Goal: Check status: Check status

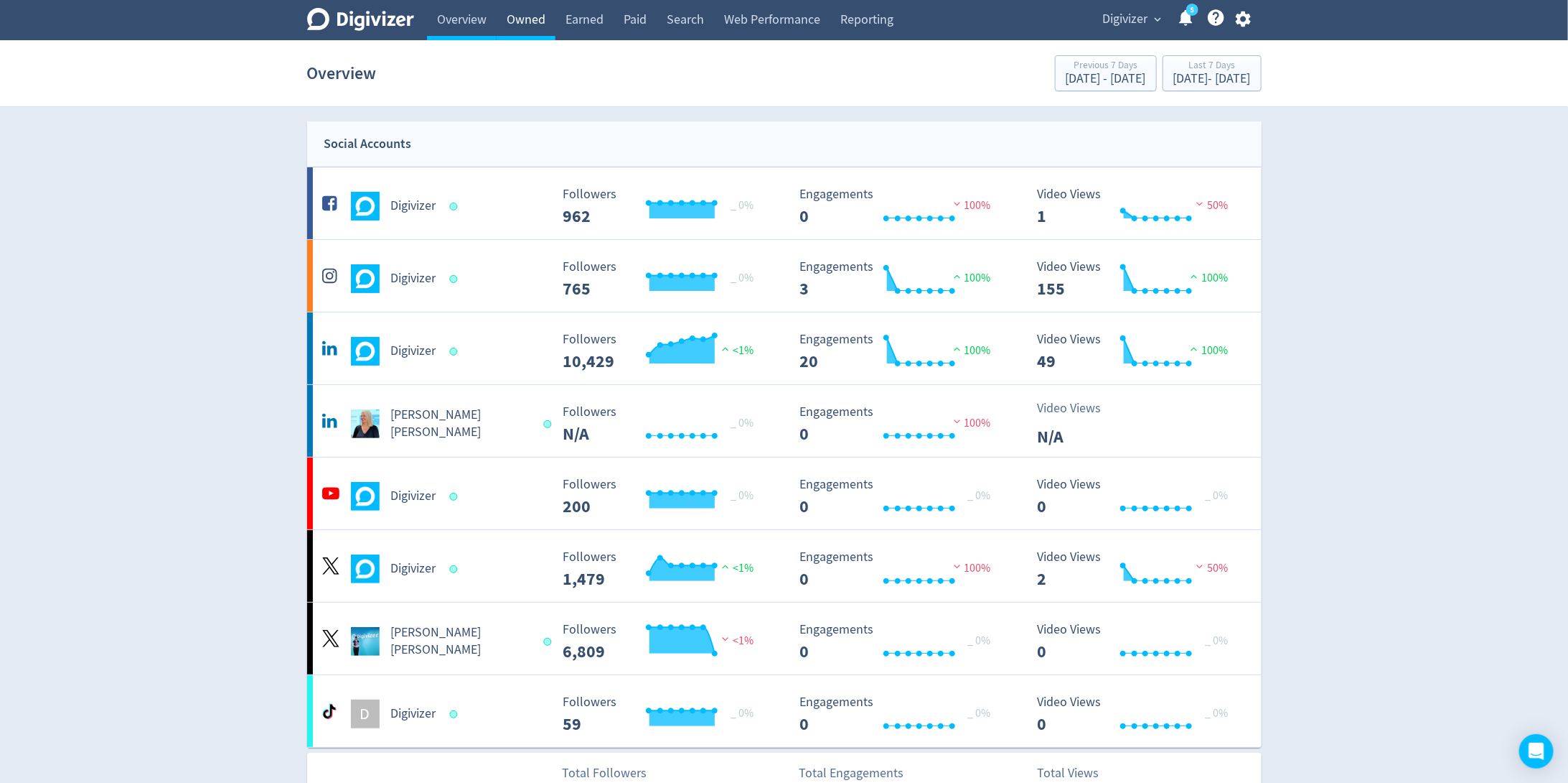
click at [539, 20] on link "Owned" at bounding box center [526, 20] width 59 height 40
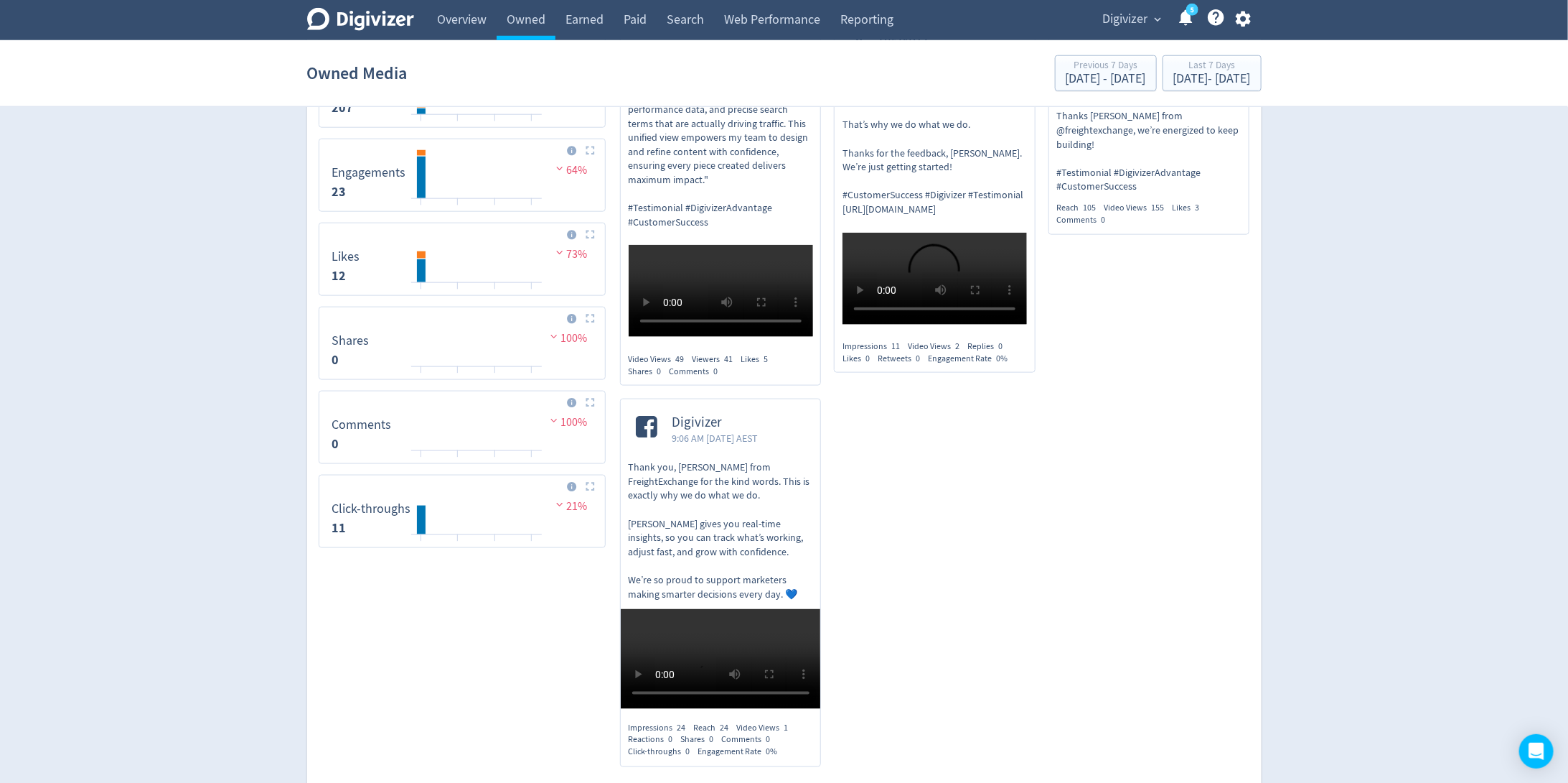
scroll to position [319, 0]
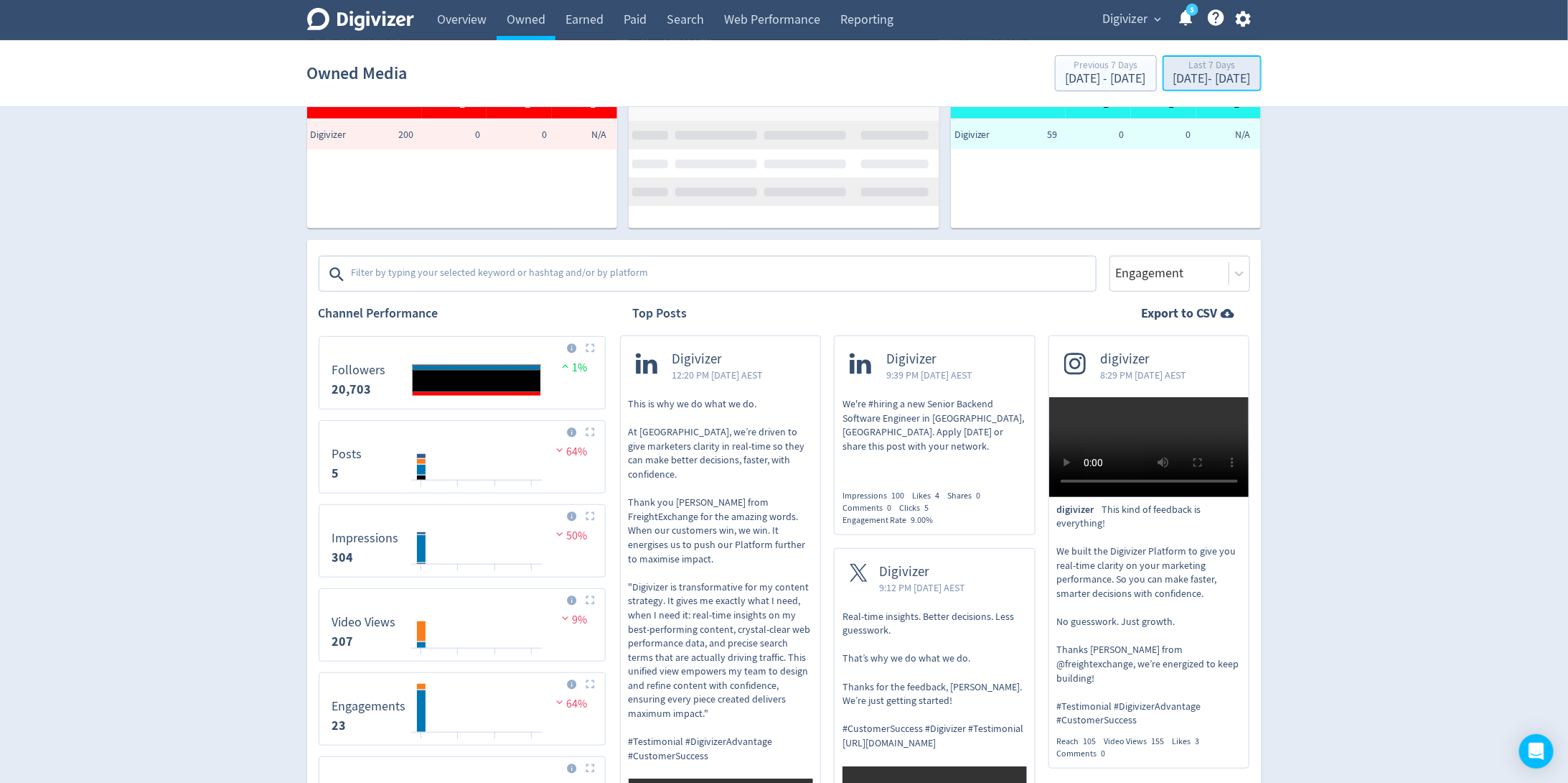
click at [1201, 74] on div "[DATE] - [DATE]" at bounding box center [1212, 79] width 78 height 13
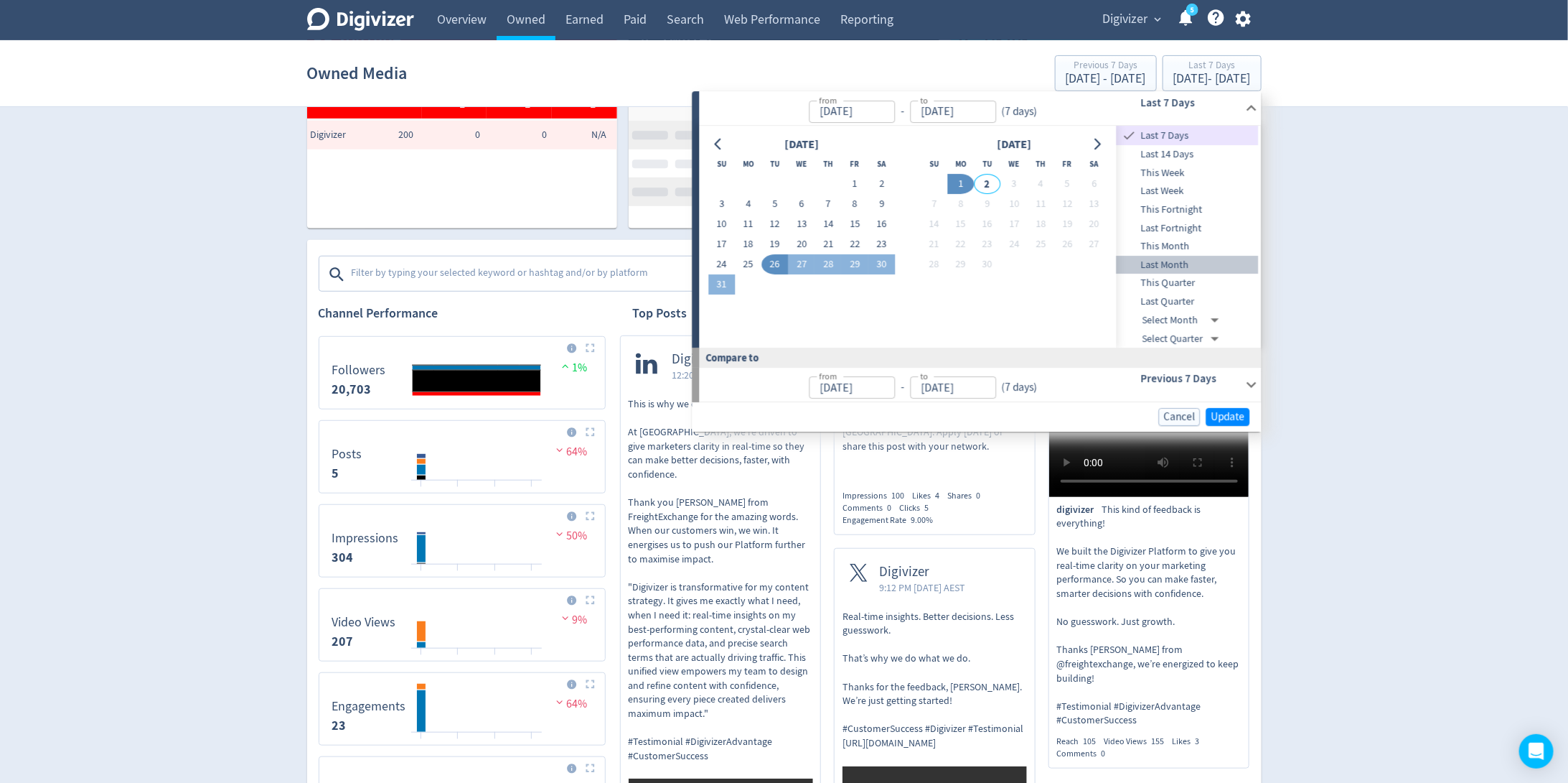
click at [1195, 258] on span "Last Month" at bounding box center [1188, 265] width 143 height 16
type input "[DATE]"
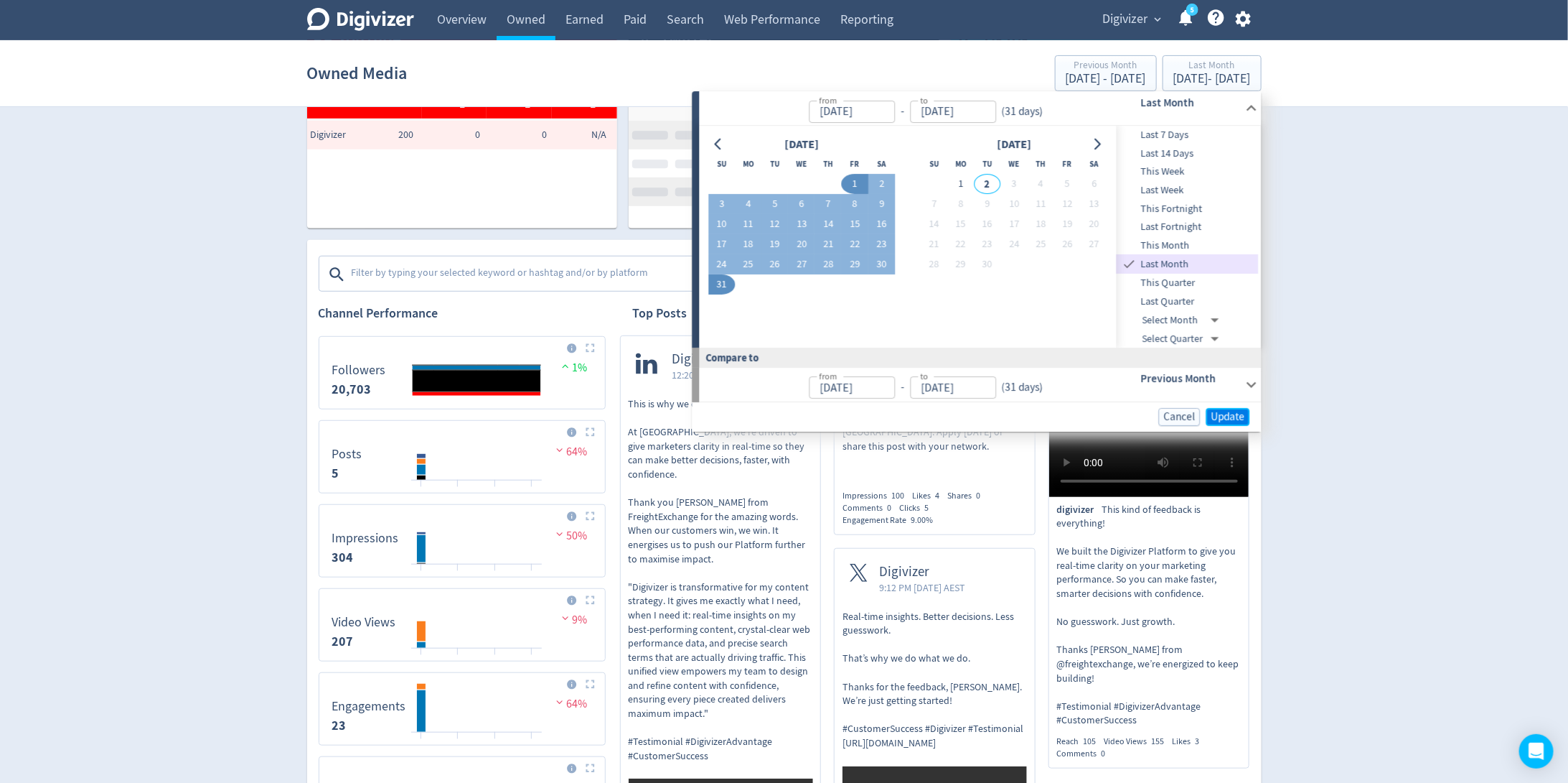
click at [1244, 408] on button "Update" at bounding box center [1229, 416] width 44 height 18
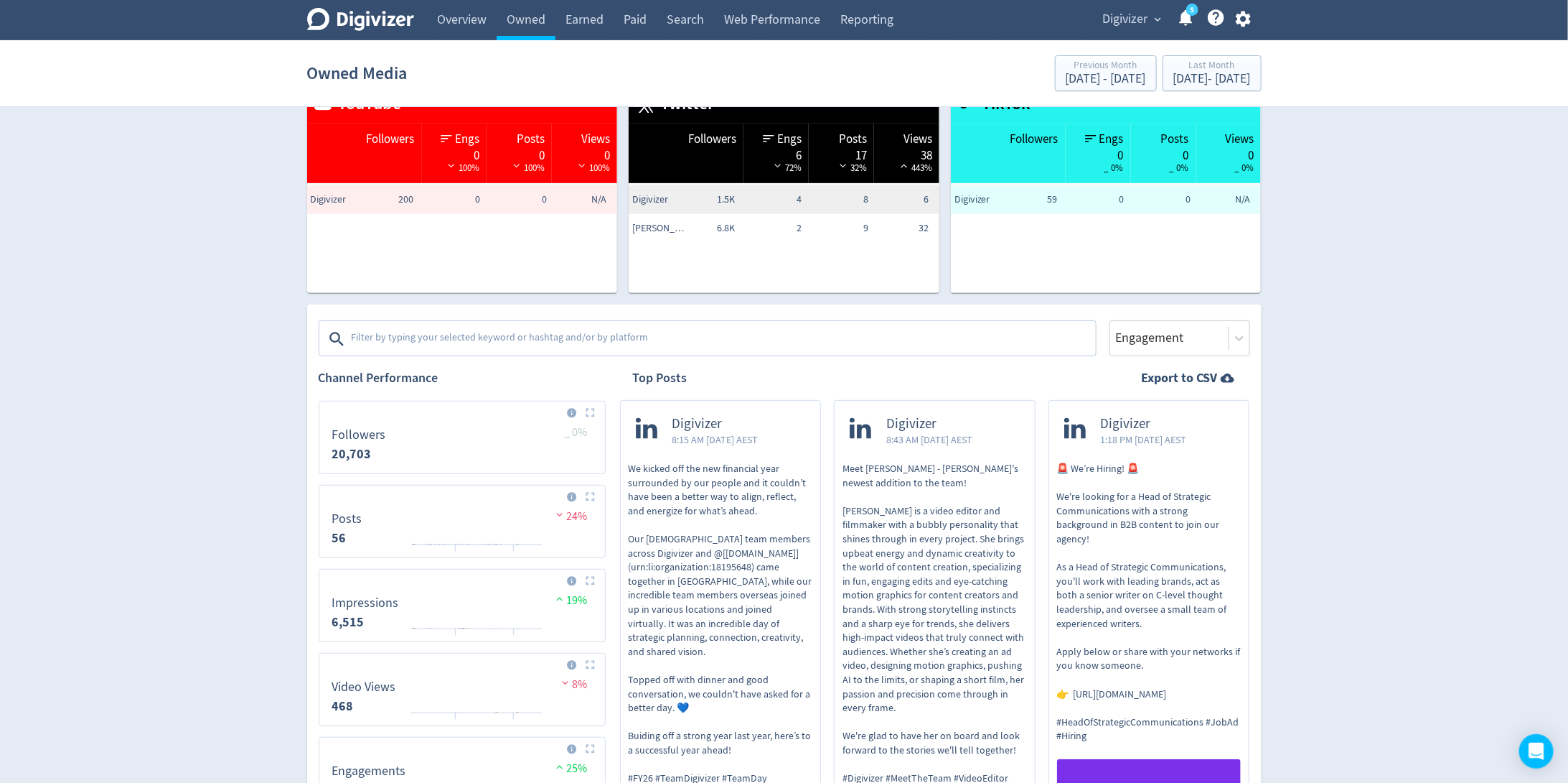
scroll to position [528, 0]
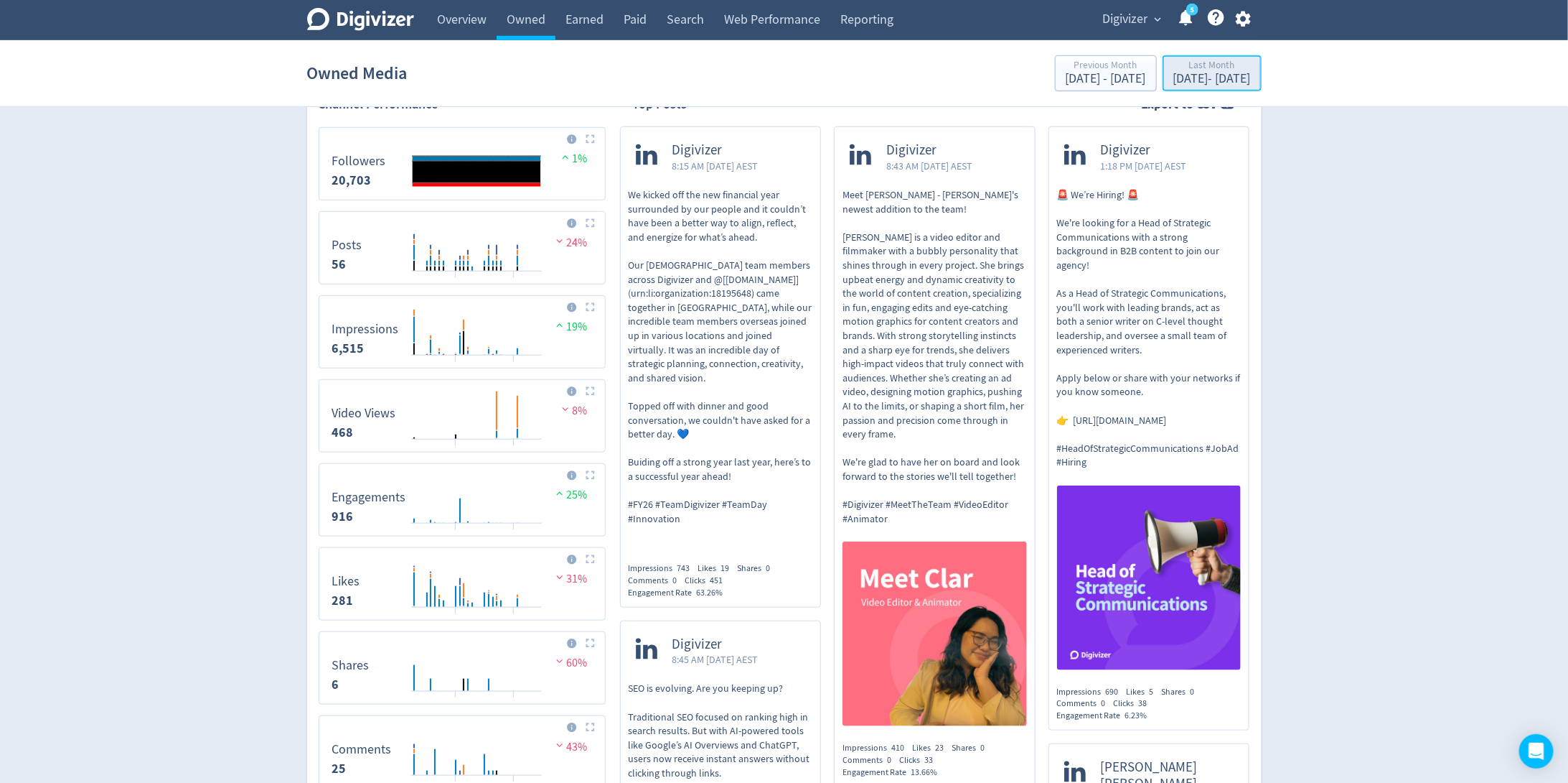
click at [1174, 68] on div "Last Month" at bounding box center [1212, 66] width 78 height 12
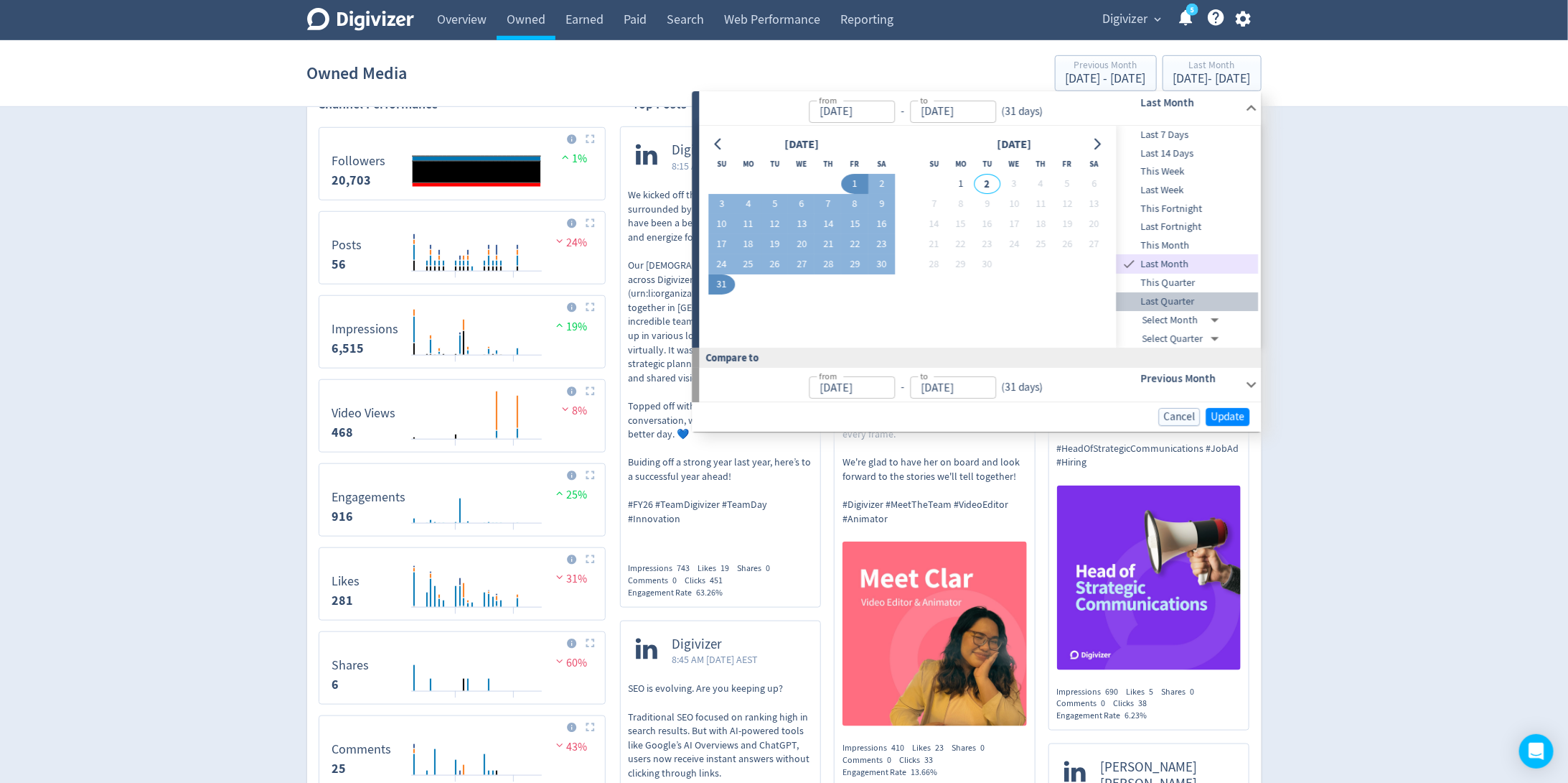
click at [1181, 302] on span "Last Quarter" at bounding box center [1188, 302] width 143 height 16
type input "[DATE]"
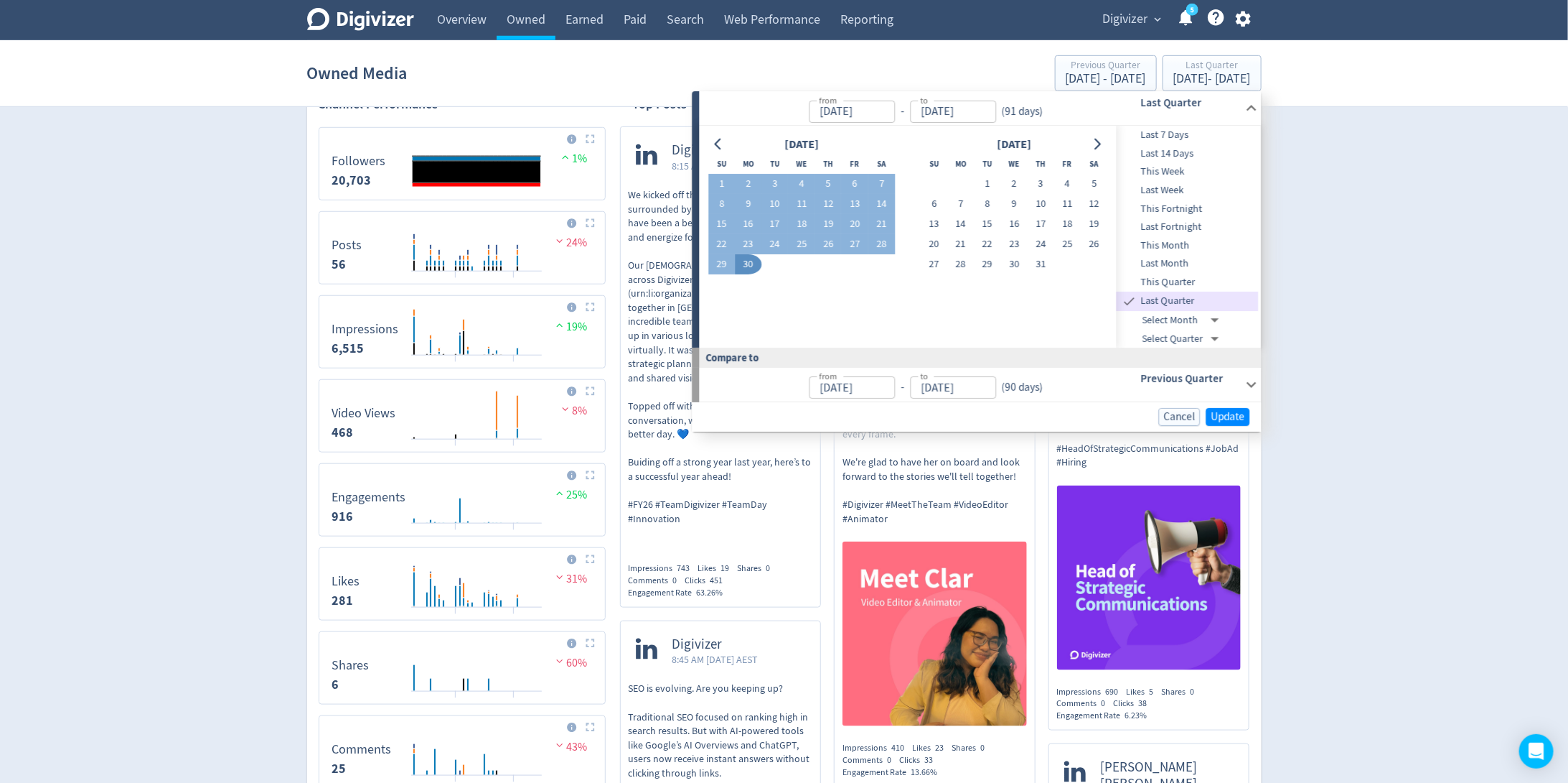
click at [1182, 283] on span "This Quarter" at bounding box center [1188, 283] width 143 height 16
type input "[DATE]"
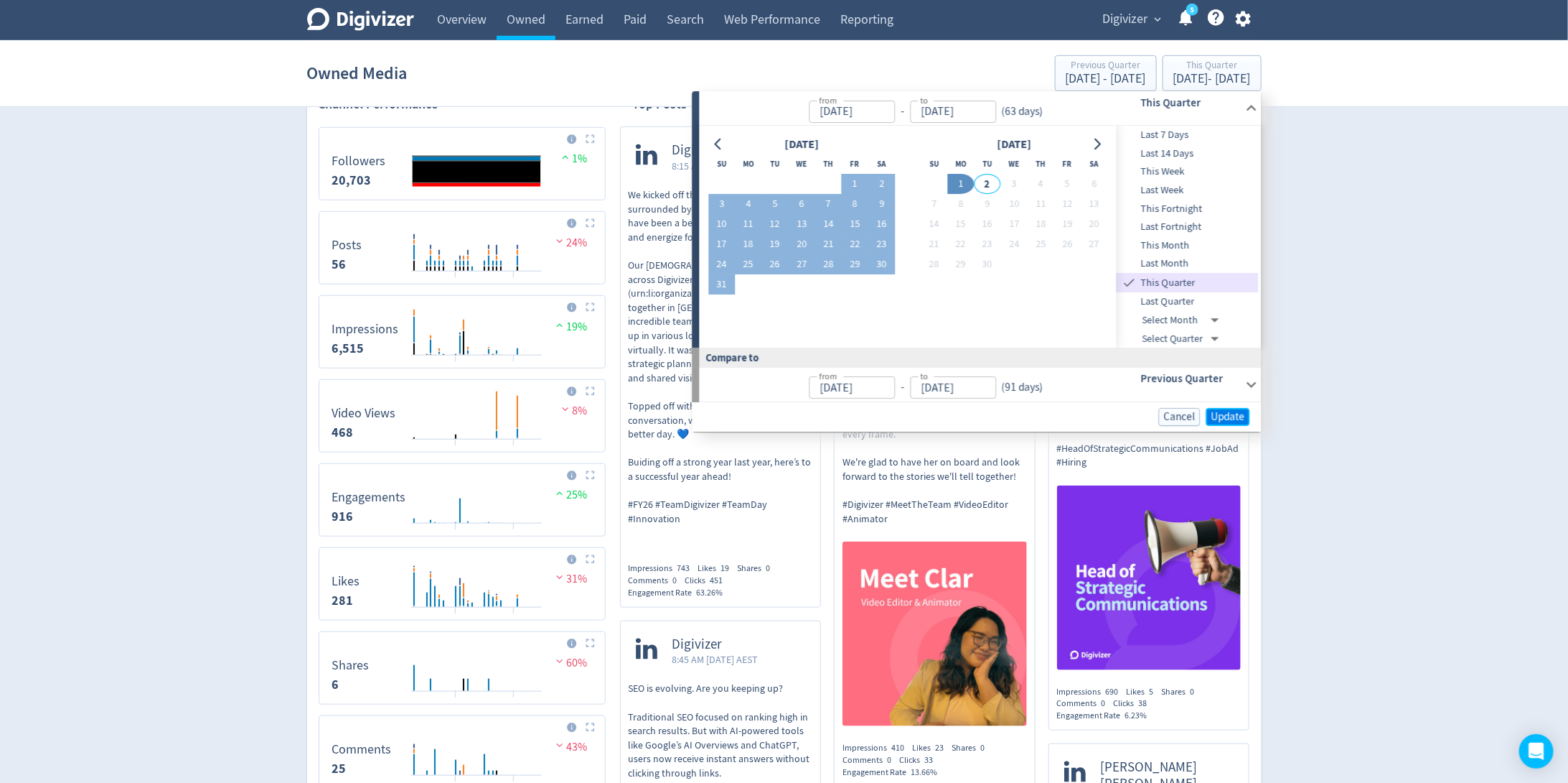
click at [1236, 419] on span "Update" at bounding box center [1228, 416] width 34 height 10
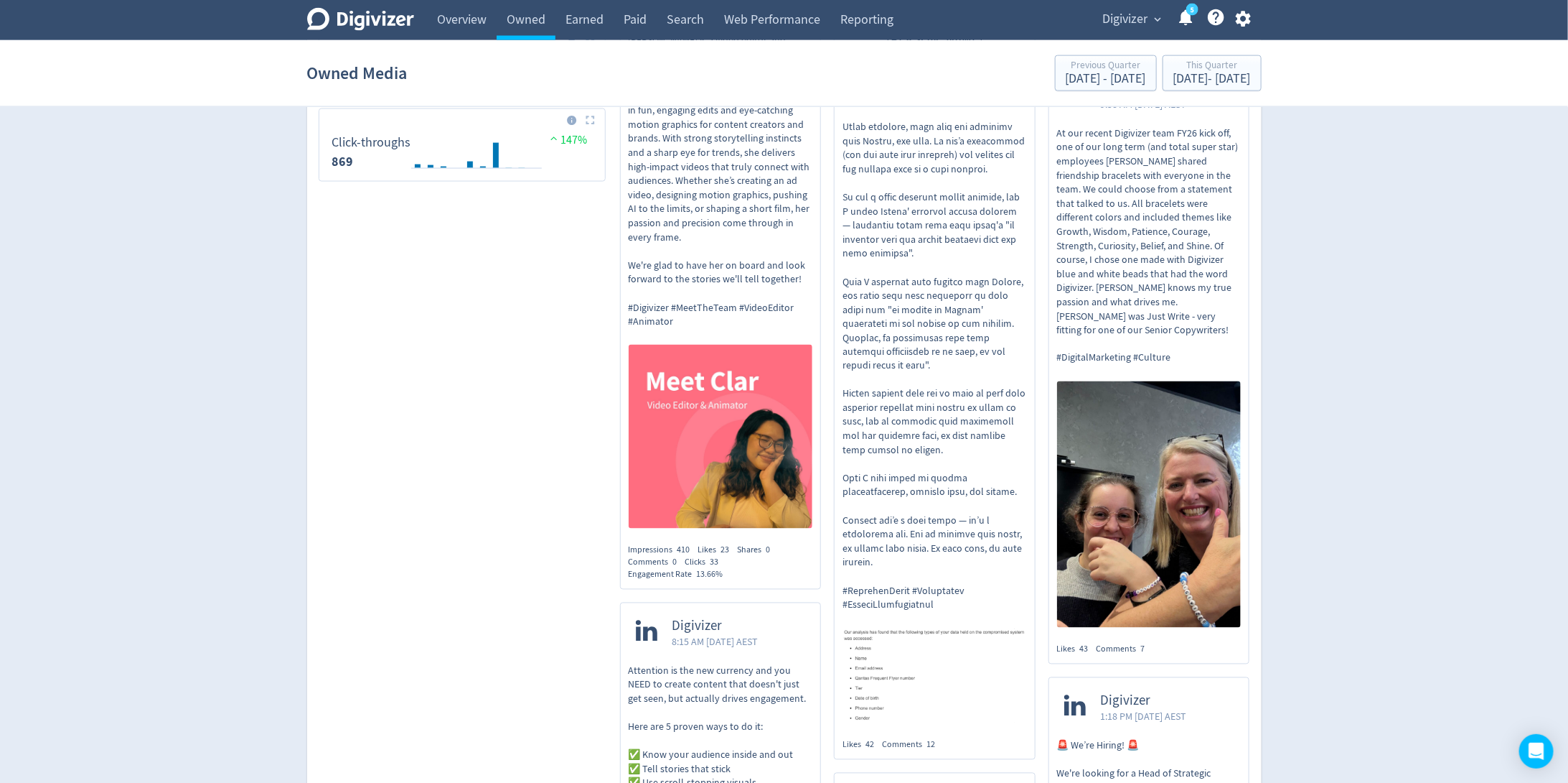
scroll to position [451, 0]
